Goal: Information Seeking & Learning: Learn about a topic

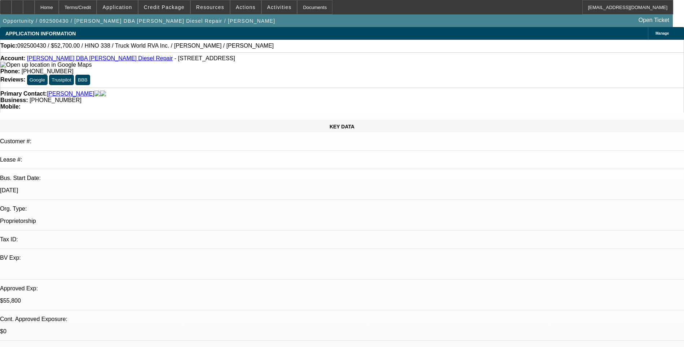
select select "0.1"
select select "0"
select select "0.1"
select select "0"
select select "0.1"
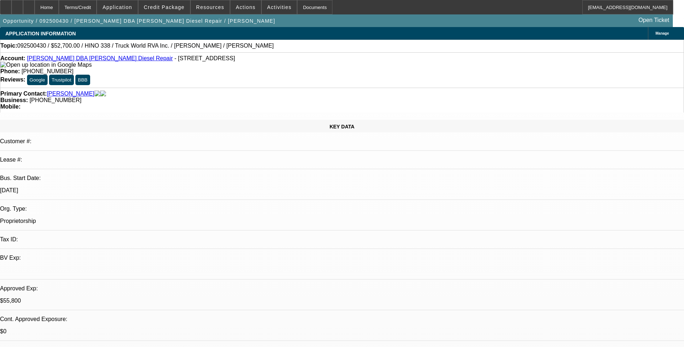
select select "0"
select select "0.1"
select select "2"
select select "0"
select select "1"
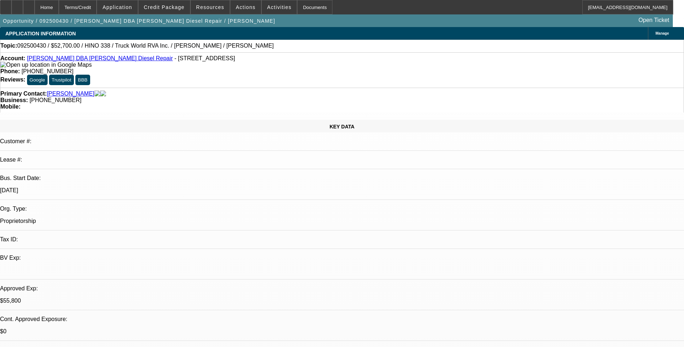
select select "2"
select select "6"
select select "1"
select select "2"
select select "6"
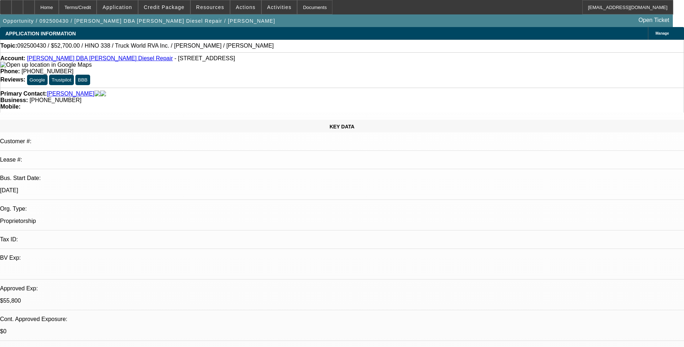
select select "1"
select select "2"
select select "6"
select select "1"
select select "2"
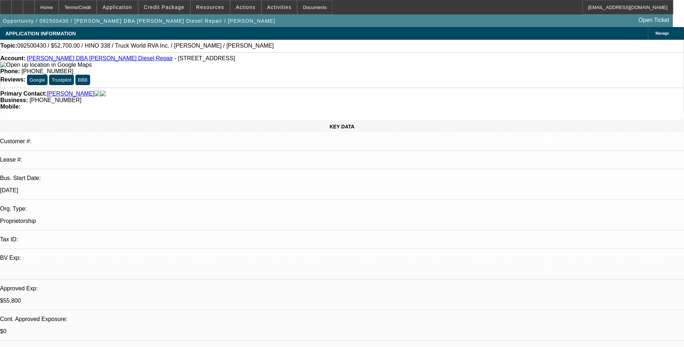
select select "6"
click at [90, 11] on div "Terms/Credit" at bounding box center [78, 7] width 38 height 14
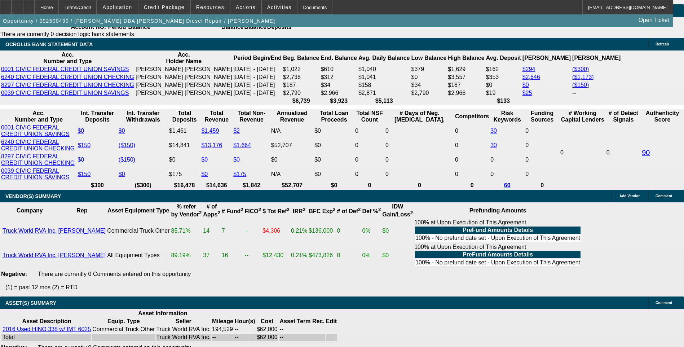
scroll to position [72, 0]
